Goal: Task Accomplishment & Management: Use online tool/utility

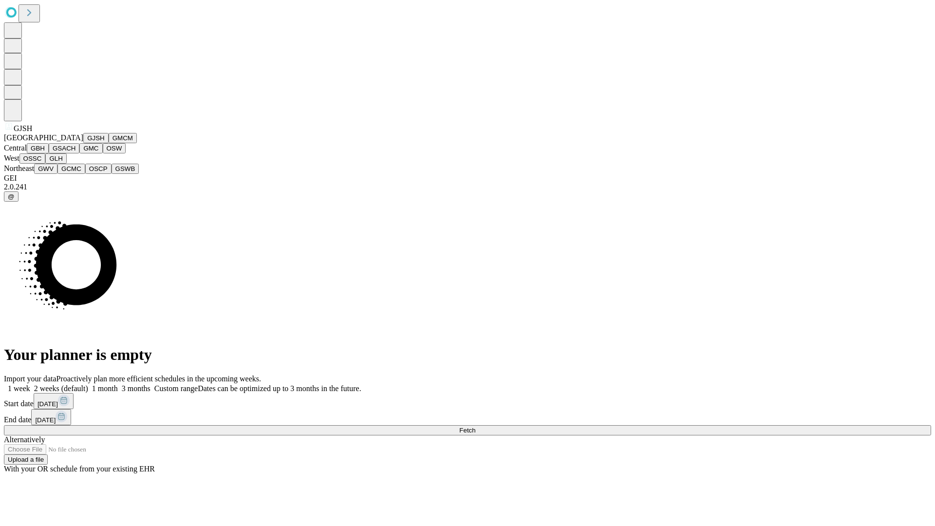
click at [83, 143] on button "GJSH" at bounding box center [95, 138] width 25 height 10
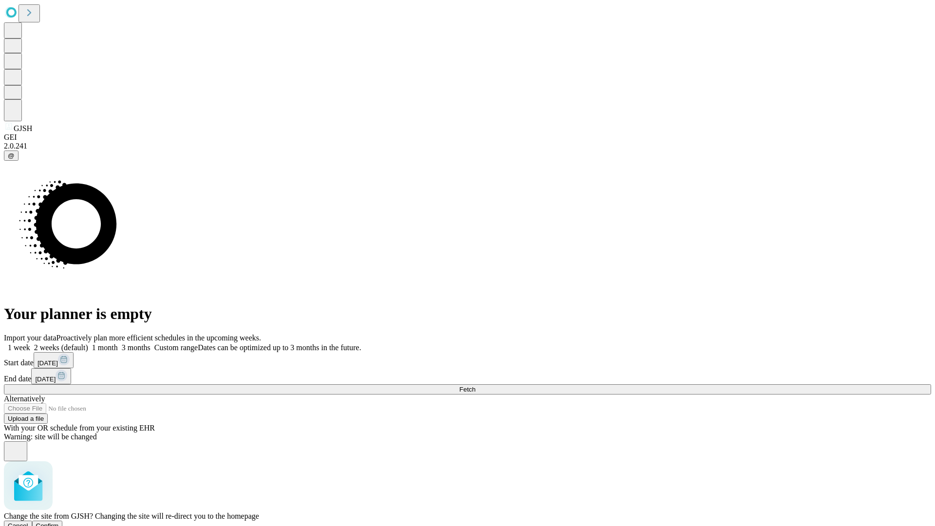
click at [59, 522] on span "Confirm" at bounding box center [47, 525] width 23 height 7
click at [118, 343] on label "1 month" at bounding box center [103, 347] width 30 height 8
click at [475, 386] on span "Fetch" at bounding box center [467, 389] width 16 height 7
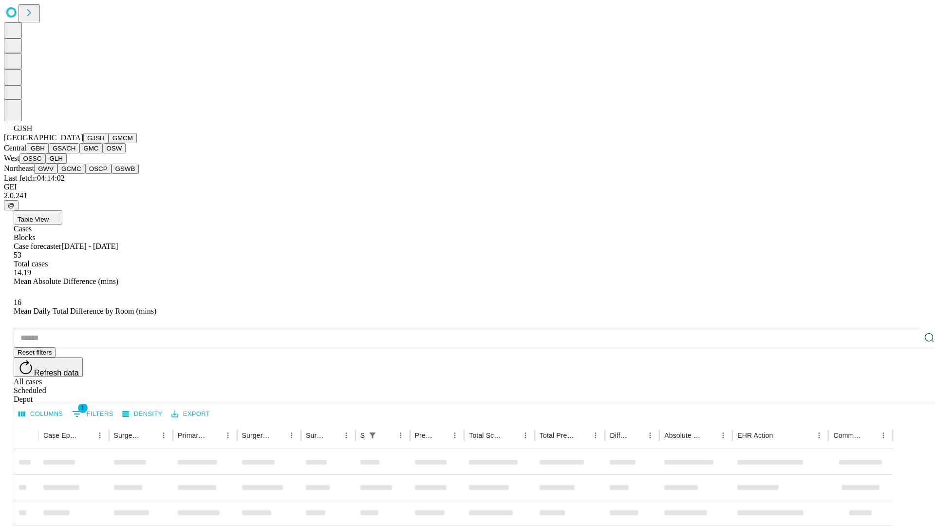
click at [109, 143] on button "GMCM" at bounding box center [123, 138] width 28 height 10
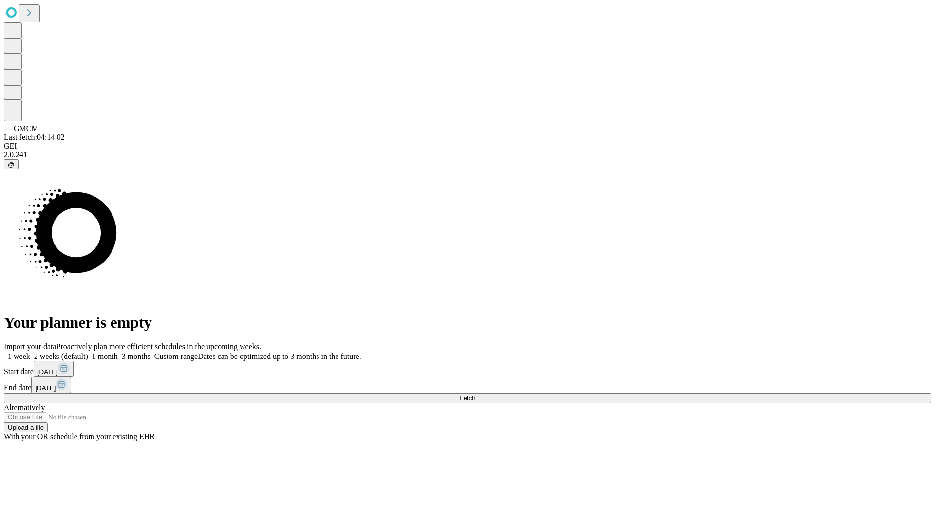
click at [118, 352] on label "1 month" at bounding box center [103, 356] width 30 height 8
click at [475, 394] on span "Fetch" at bounding box center [467, 397] width 16 height 7
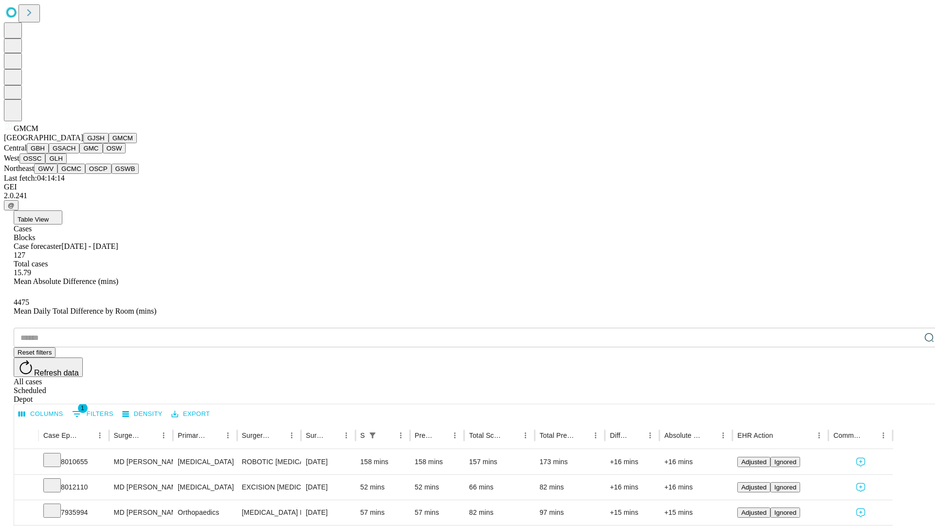
click at [49, 153] on button "GBH" at bounding box center [38, 148] width 22 height 10
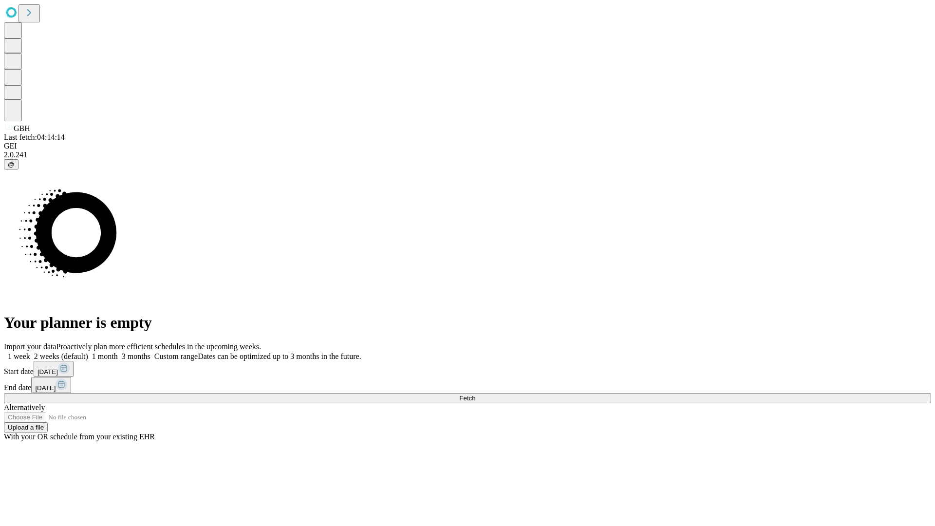
click at [118, 352] on label "1 month" at bounding box center [103, 356] width 30 height 8
click at [475, 394] on span "Fetch" at bounding box center [467, 397] width 16 height 7
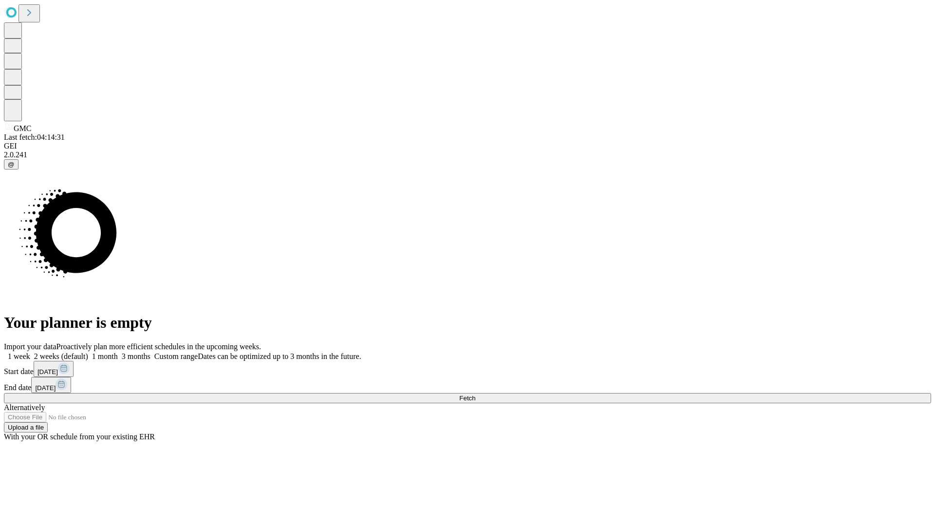
click at [118, 352] on label "1 month" at bounding box center [103, 356] width 30 height 8
click at [475, 394] on span "Fetch" at bounding box center [467, 397] width 16 height 7
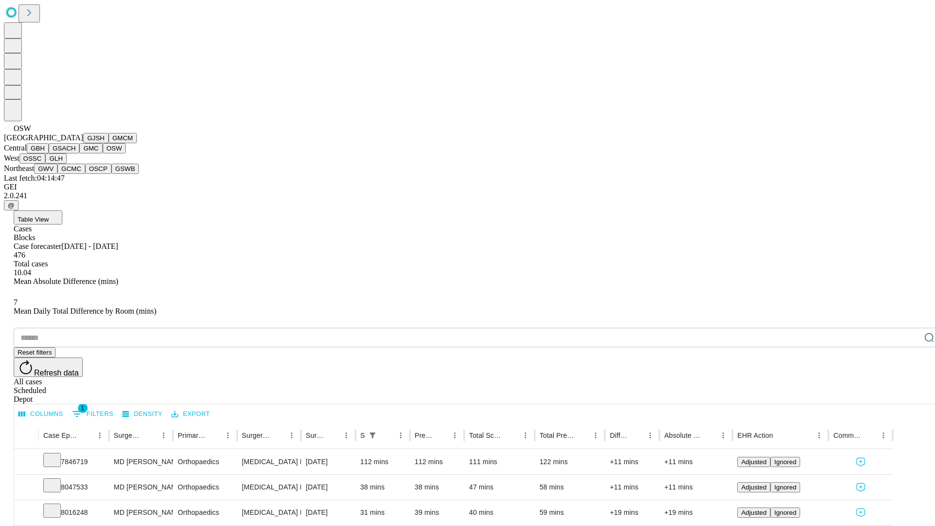
click at [46, 164] on button "OSSC" at bounding box center [32, 158] width 26 height 10
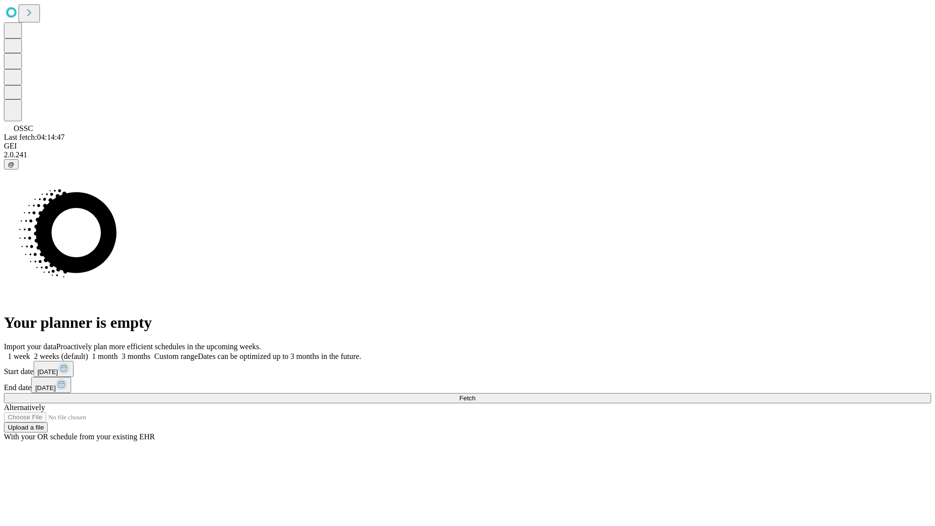
click at [118, 352] on label "1 month" at bounding box center [103, 356] width 30 height 8
click at [475, 394] on span "Fetch" at bounding box center [467, 397] width 16 height 7
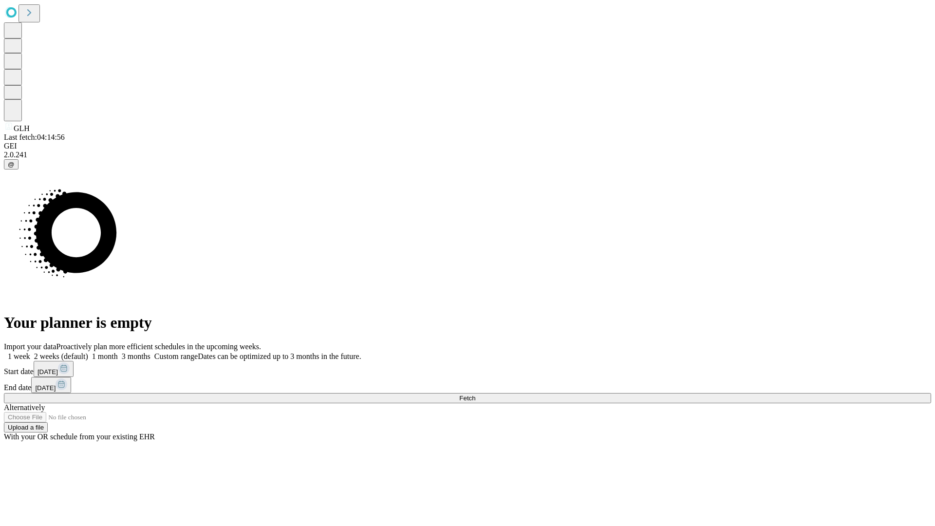
click at [118, 352] on label "1 month" at bounding box center [103, 356] width 30 height 8
click at [475, 394] on span "Fetch" at bounding box center [467, 397] width 16 height 7
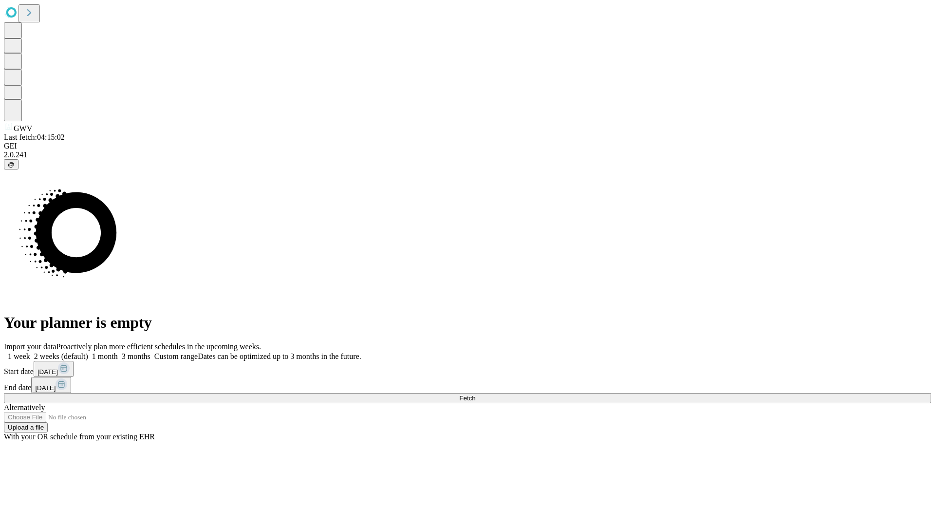
click at [118, 352] on label "1 month" at bounding box center [103, 356] width 30 height 8
click at [475, 394] on span "Fetch" at bounding box center [467, 397] width 16 height 7
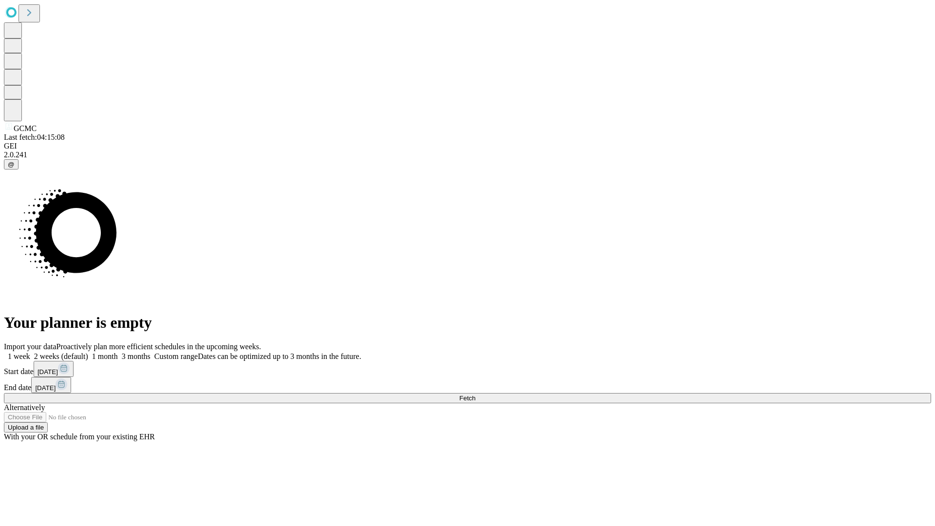
click at [475, 394] on span "Fetch" at bounding box center [467, 397] width 16 height 7
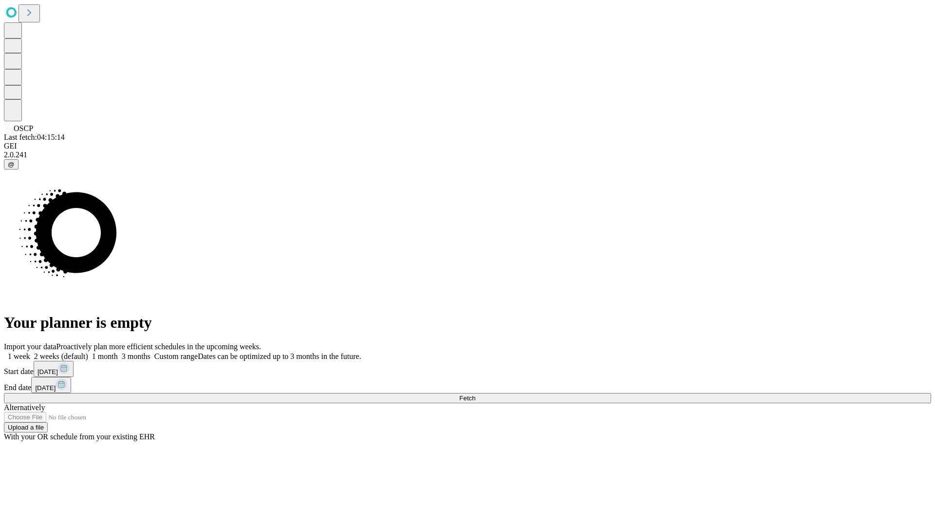
click at [118, 352] on label "1 month" at bounding box center [103, 356] width 30 height 8
click at [475, 394] on span "Fetch" at bounding box center [467, 397] width 16 height 7
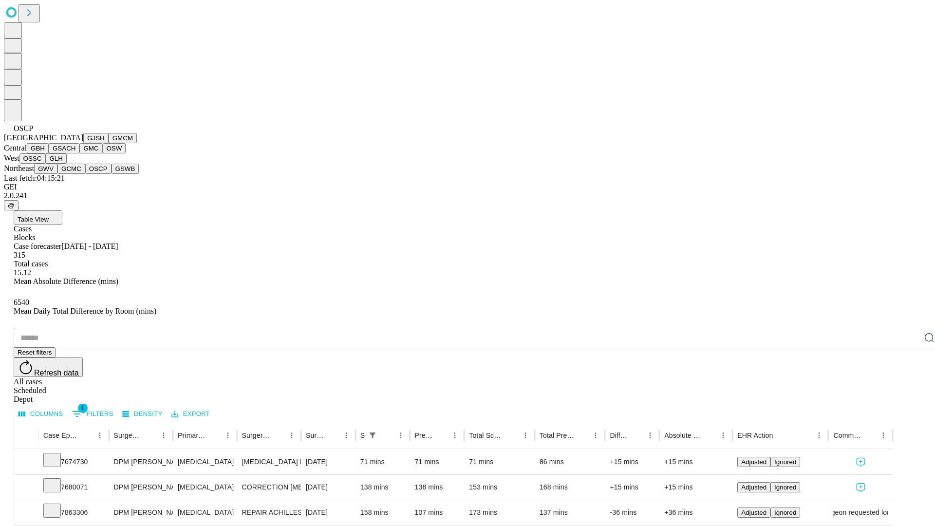
click at [111, 174] on button "GSWB" at bounding box center [125, 169] width 28 height 10
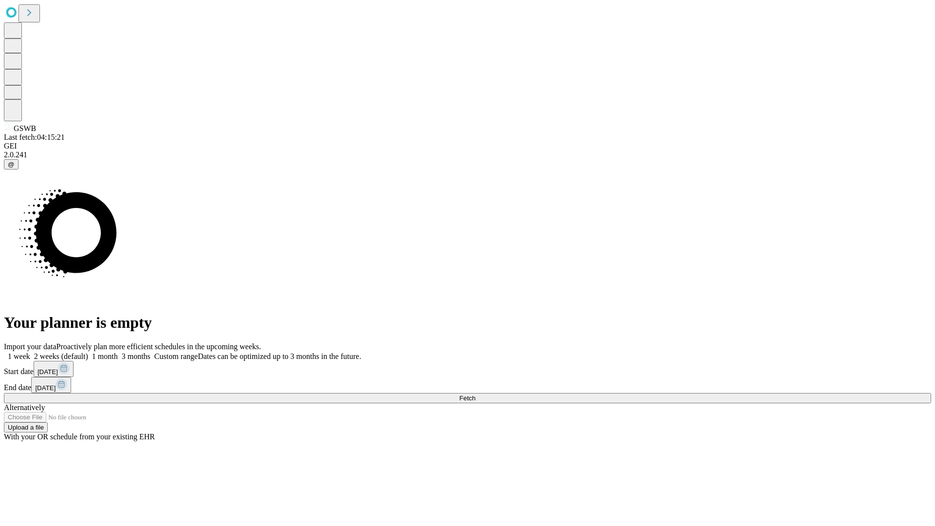
click at [475, 394] on span "Fetch" at bounding box center [467, 397] width 16 height 7
